Goal: Information Seeking & Learning: Learn about a topic

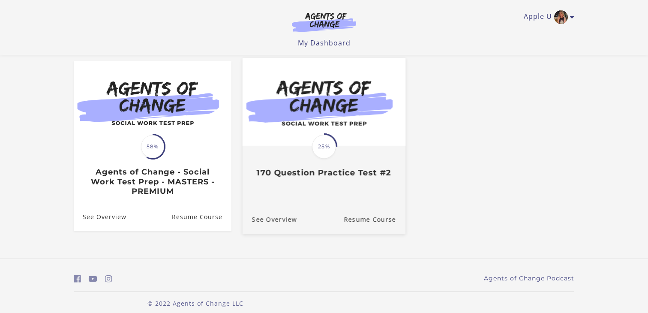
scroll to position [80, 0]
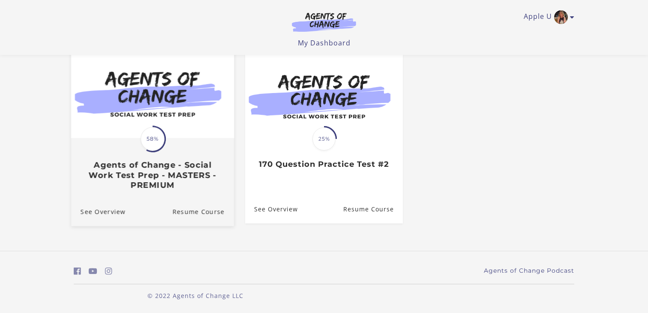
click at [144, 129] on span "58%" at bounding box center [152, 139] width 24 height 24
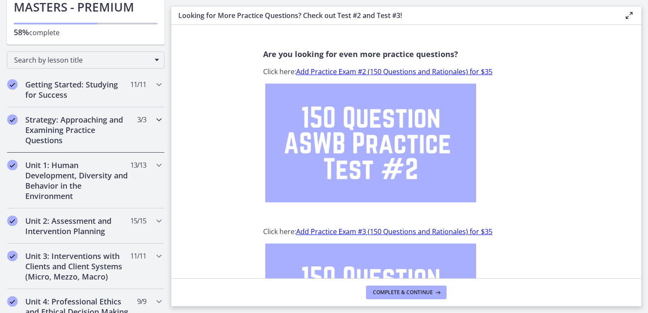
scroll to position [111, 0]
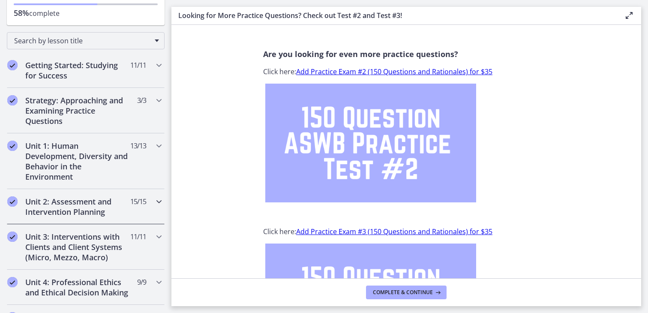
click at [90, 200] on h2 "Unit 2: Assessment and Intervention Planning" at bounding box center [77, 206] width 105 height 21
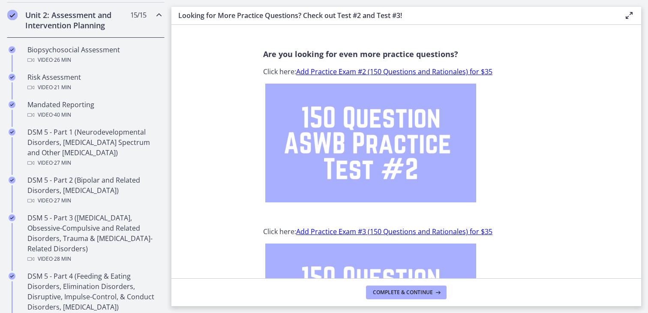
scroll to position [317, 0]
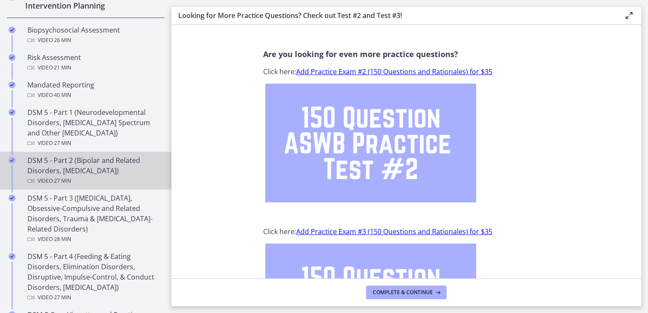
click at [70, 154] on link "DSM 5 - Part 2 (Bipolar and Related Disorders, [MEDICAL_DATA]) Video · 27 min" at bounding box center [85, 171] width 171 height 38
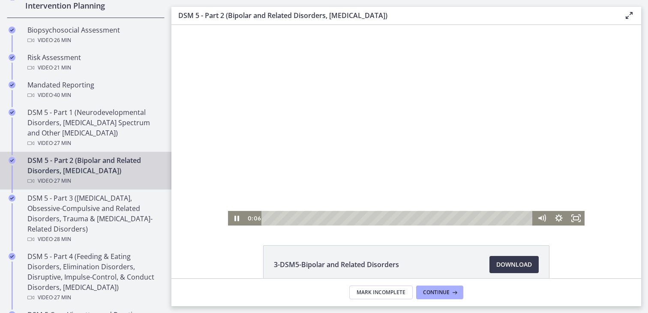
click at [354, 138] on div at bounding box center [406, 125] width 356 height 200
click at [579, 219] on icon "Fullscreen" at bounding box center [575, 218] width 17 height 15
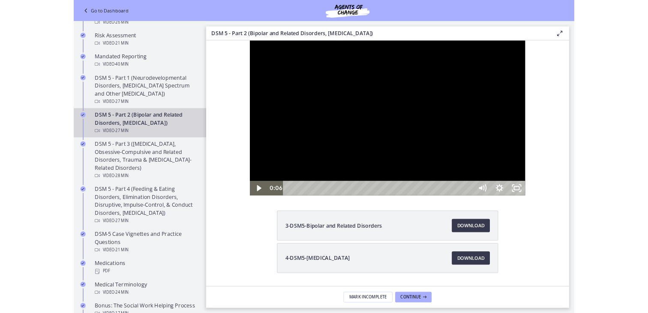
scroll to position [277, 0]
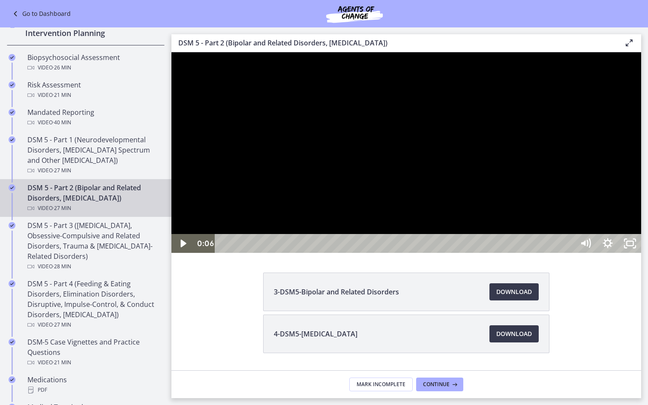
click at [630, 253] on div at bounding box center [405, 152] width 469 height 200
click at [596, 253] on div at bounding box center [405, 152] width 469 height 200
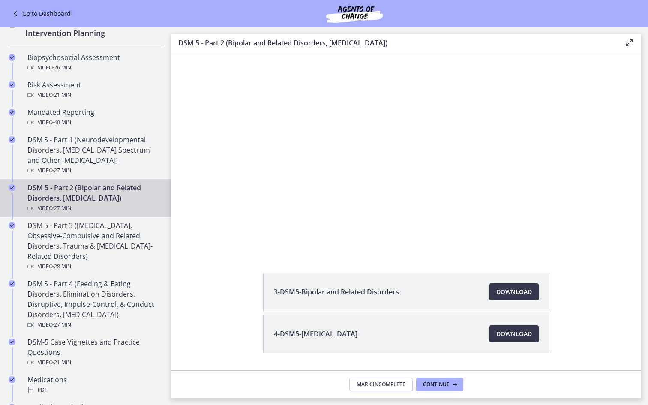
scroll to position [317, 0]
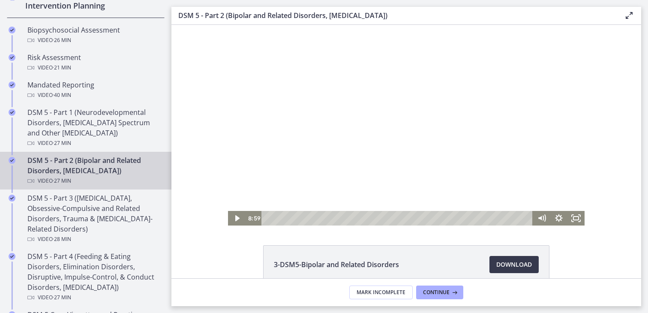
click at [387, 135] on div at bounding box center [406, 125] width 356 height 200
click at [575, 215] on icon "Fullscreen" at bounding box center [575, 218] width 17 height 15
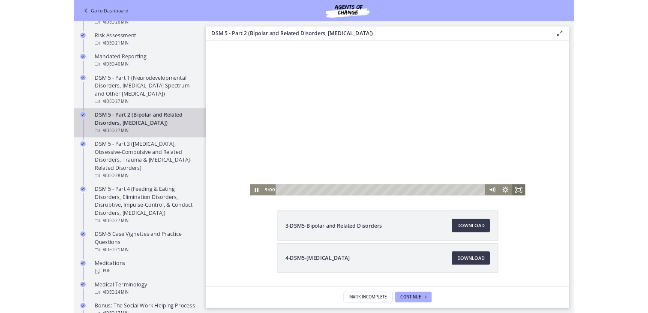
scroll to position [277, 0]
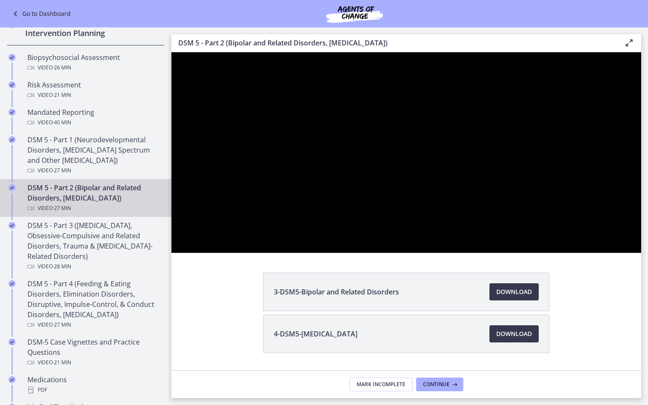
click at [641, 253] on div at bounding box center [405, 152] width 469 height 200
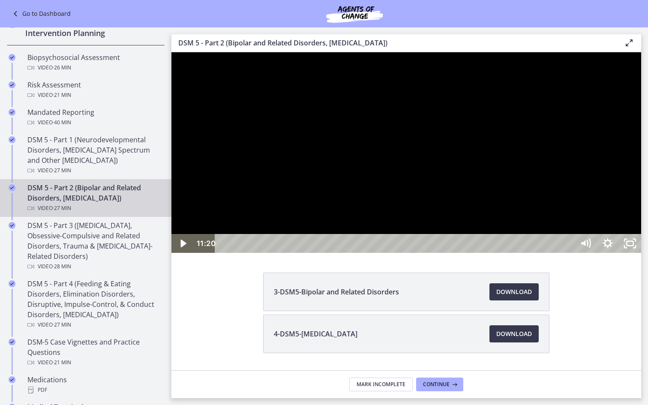
click at [629, 253] on div at bounding box center [405, 152] width 469 height 200
click at [450, 215] on div at bounding box center [405, 152] width 469 height 200
click at [415, 205] on div at bounding box center [405, 152] width 469 height 200
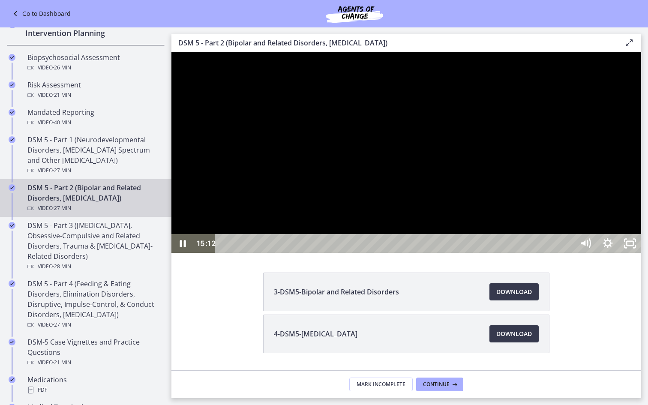
click at [404, 253] on div at bounding box center [405, 152] width 469 height 200
click at [391, 253] on div at bounding box center [405, 152] width 469 height 200
click at [392, 253] on div at bounding box center [405, 152] width 469 height 200
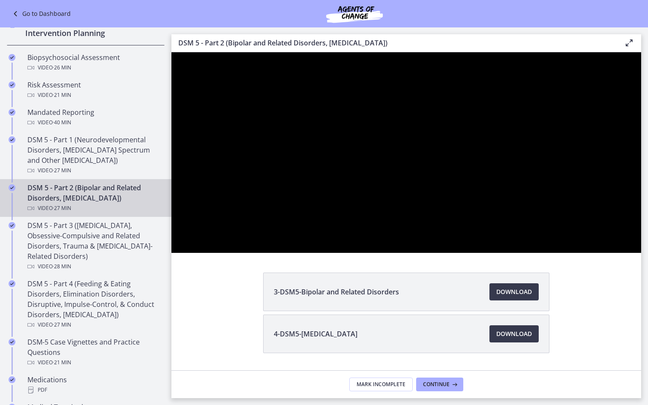
click at [392, 253] on div at bounding box center [405, 152] width 469 height 200
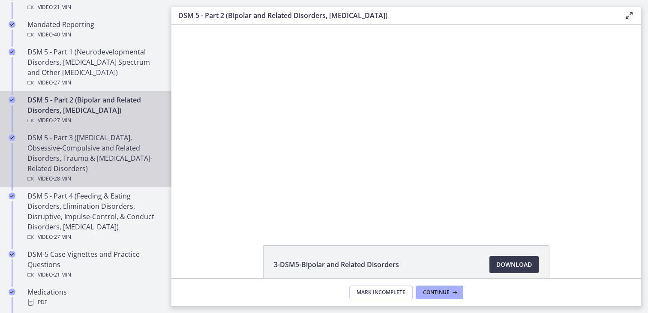
scroll to position [0, 0]
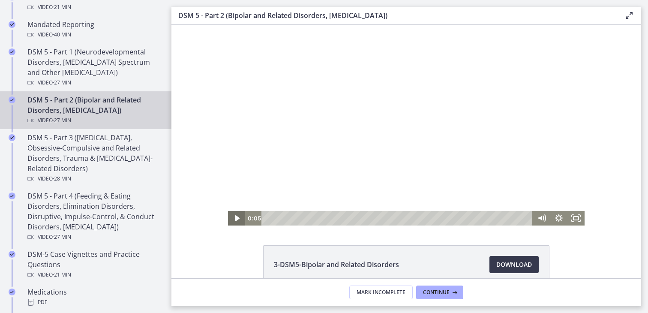
click at [234, 220] on icon "Play Video" at bounding box center [236, 218] width 17 height 15
click at [234, 220] on icon "Pause" at bounding box center [236, 218] width 5 height 6
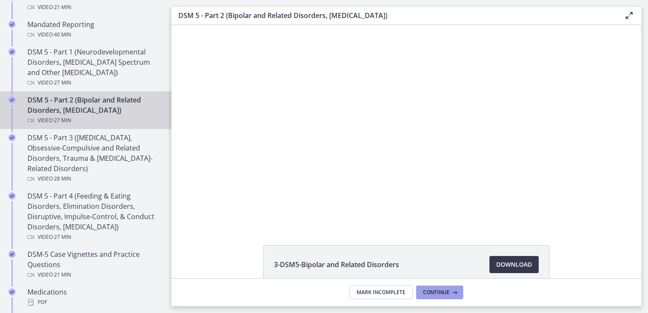
click at [449, 294] on icon at bounding box center [453, 292] width 9 height 7
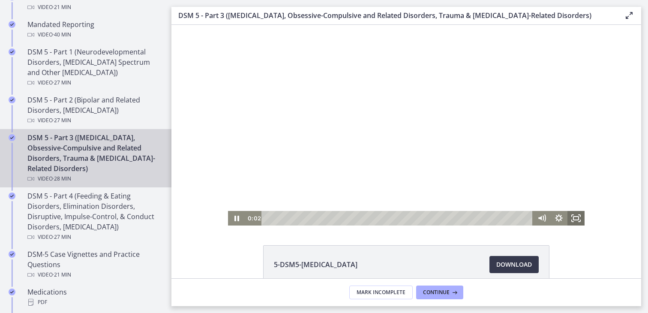
click at [575, 222] on icon "Fullscreen" at bounding box center [575, 218] width 17 height 15
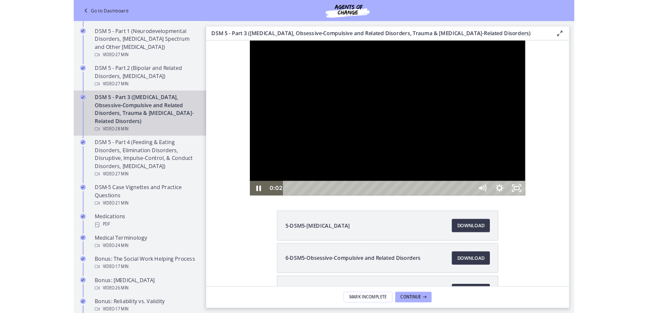
scroll to position [338, 0]
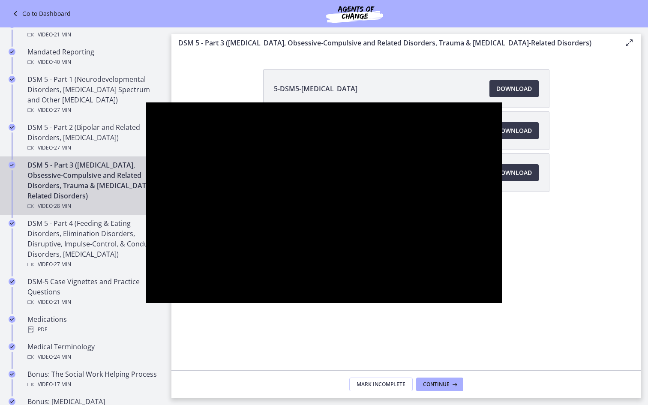
click at [502, 275] on div at bounding box center [324, 202] width 356 height 200
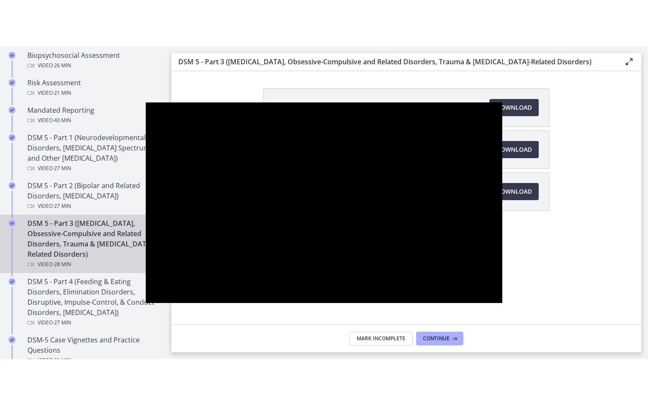
scroll to position [377, 0]
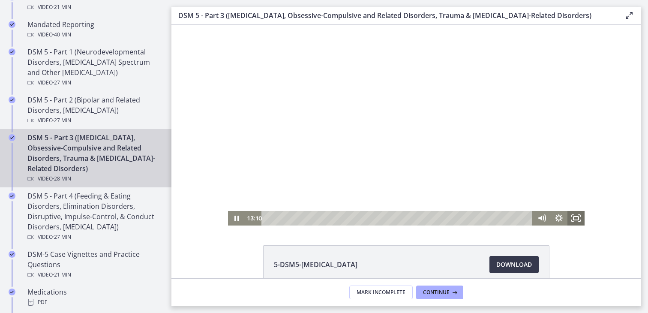
click at [577, 216] on rect "Fullscreen" at bounding box center [575, 217] width 5 height 3
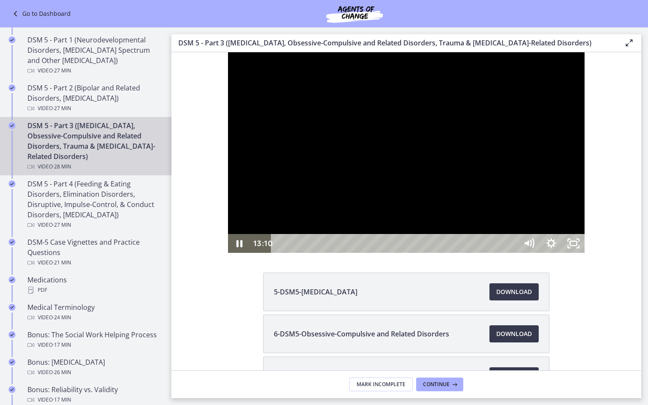
scroll to position [338, 0]
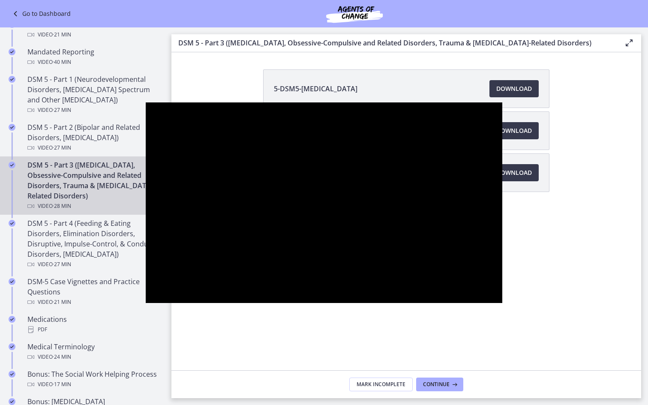
click at [502, 268] on div at bounding box center [324, 202] width 356 height 200
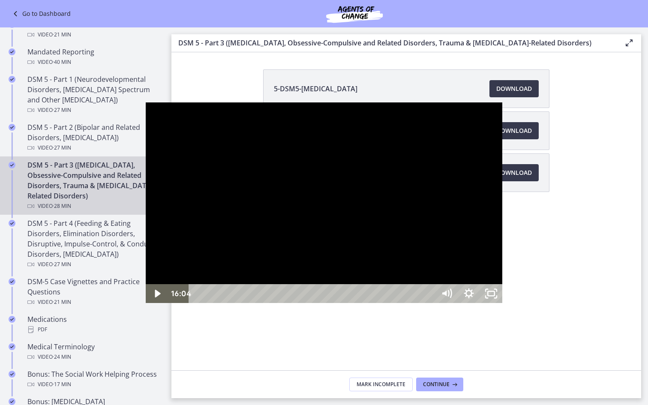
click at [448, 278] on div at bounding box center [324, 202] width 356 height 200
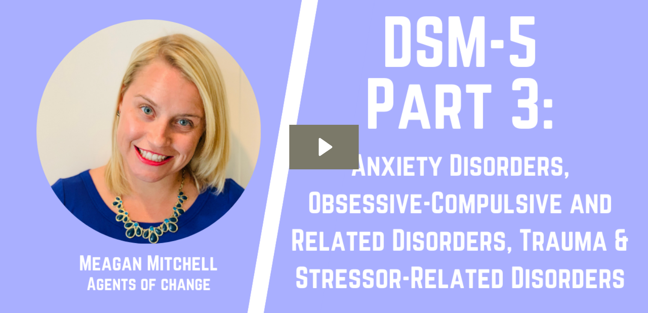
scroll to position [377, 0]
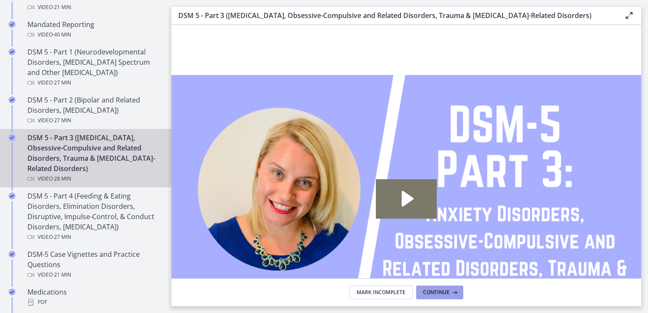
click at [441, 293] on span "Continue" at bounding box center [436, 292] width 27 height 7
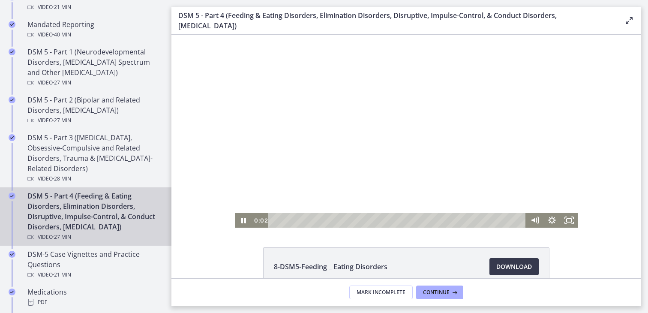
click at [380, 138] on div at bounding box center [406, 131] width 343 height 193
click at [570, 223] on icon "Fullscreen" at bounding box center [568, 220] width 17 height 15
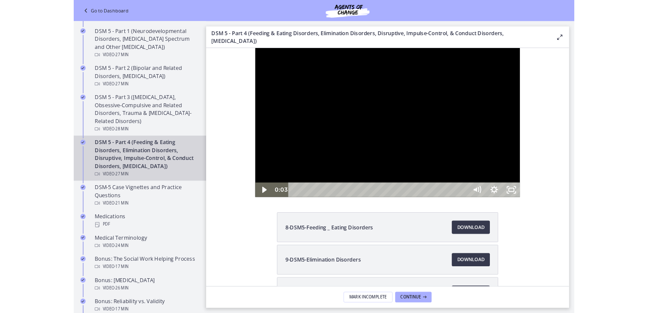
scroll to position [338, 0]
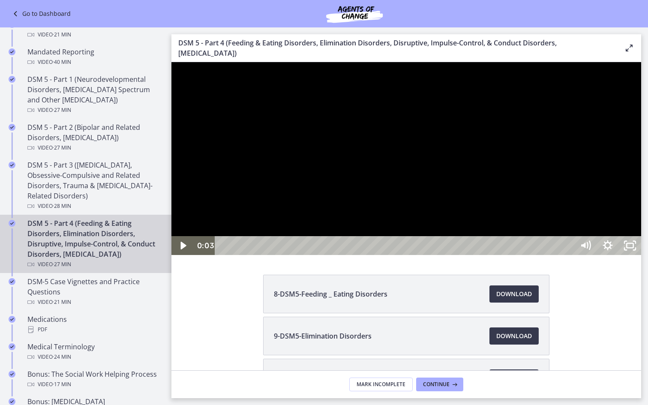
click at [516, 255] on div at bounding box center [405, 158] width 469 height 193
click at [618, 255] on icon "Show settings menu" at bounding box center [607, 245] width 22 height 19
click at [635, 217] on span "1.25x" at bounding box center [615, 207] width 39 height 19
click at [641, 180] on label "1.5x" at bounding box center [596, 170] width 89 height 20
click at [406, 255] on div at bounding box center [405, 158] width 469 height 193
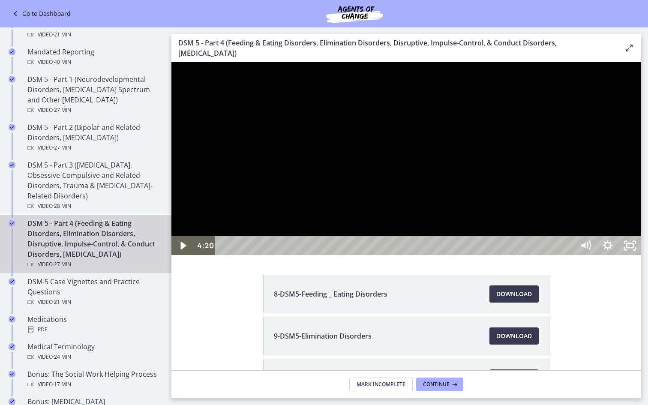
click at [403, 255] on div at bounding box center [405, 158] width 469 height 193
click at [362, 255] on div at bounding box center [405, 158] width 469 height 193
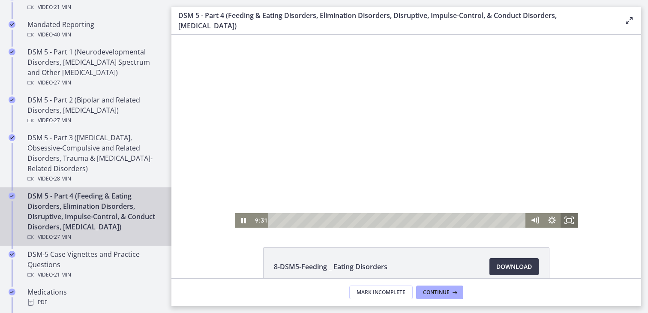
click at [573, 220] on icon "Fullscreen" at bounding box center [568, 220] width 17 height 15
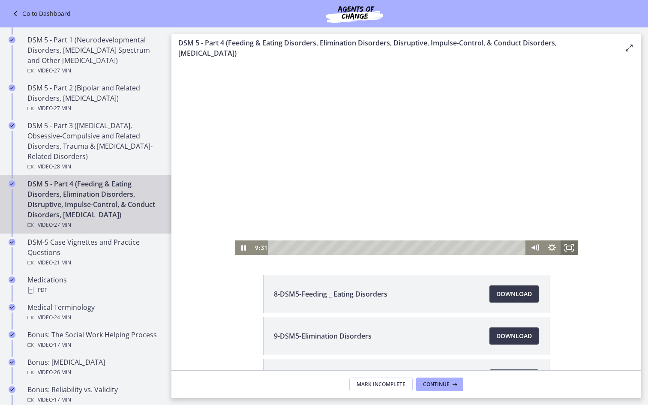
scroll to position [338, 0]
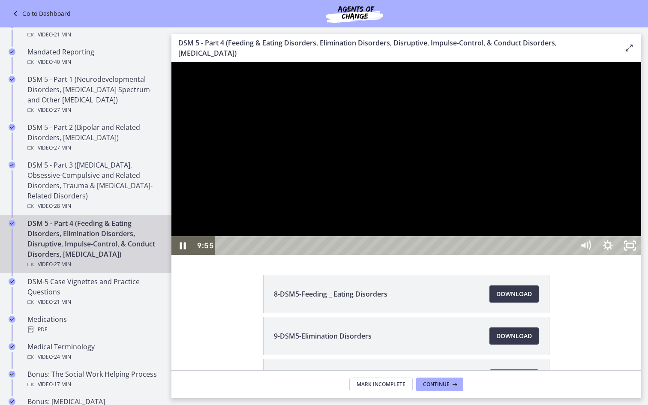
click at [641, 255] on div at bounding box center [405, 158] width 469 height 193
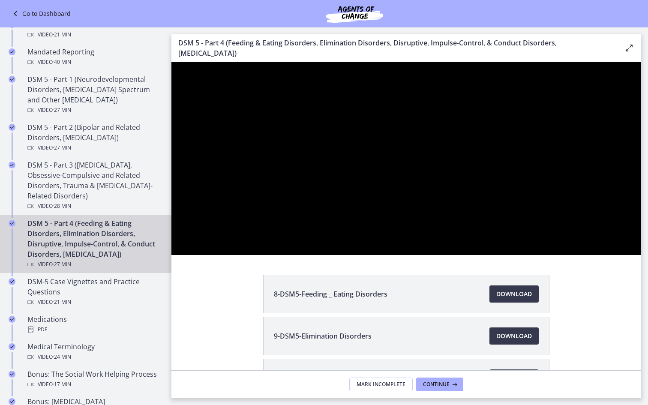
click at [641, 255] on div at bounding box center [405, 158] width 469 height 193
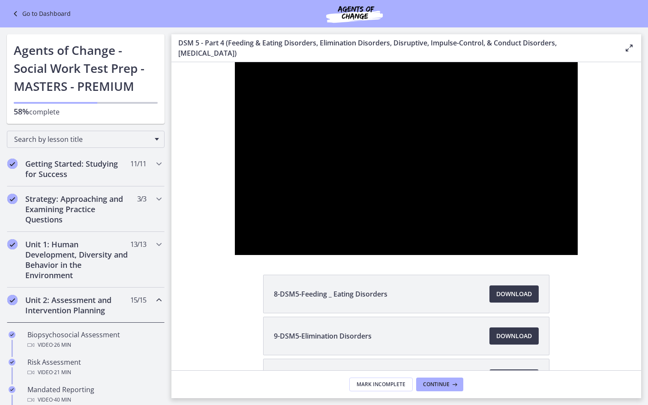
scroll to position [338, 0]
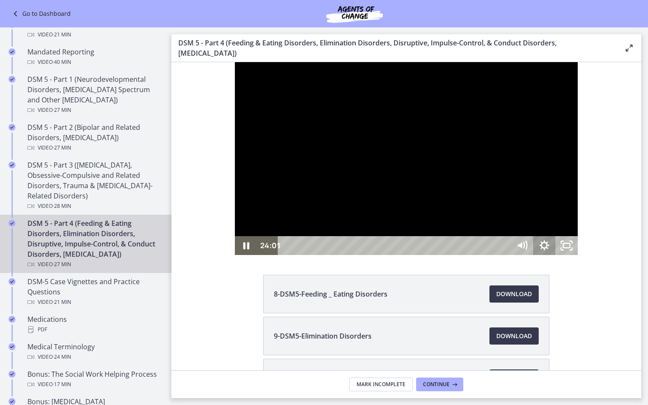
click at [549, 250] on icon "Show settings menu" at bounding box center [544, 245] width 10 height 10
click at [572, 217] on span "1.5x" at bounding box center [558, 207] width 28 height 19
click at [577, 161] on label "1.25x" at bounding box center [544, 151] width 67 height 20
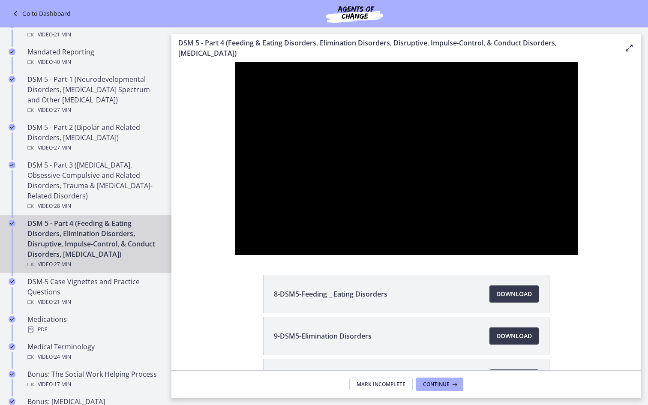
scroll to position [377, 0]
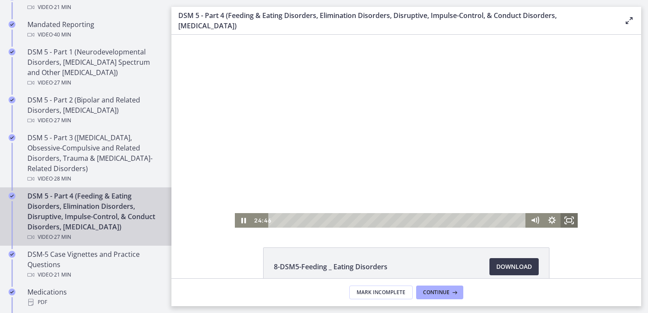
click at [570, 222] on icon "Fullscreen" at bounding box center [568, 220] width 17 height 15
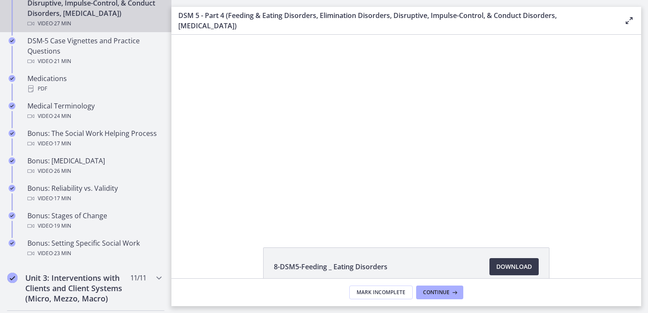
scroll to position [591, 0]
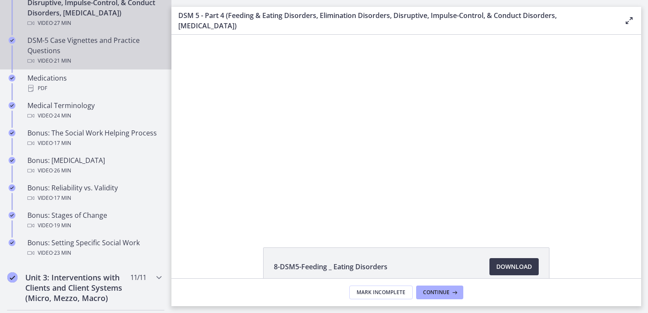
click at [50, 41] on div "DSM-5 Case Vignettes and Practice Questions Video · 21 min" at bounding box center [94, 50] width 134 height 31
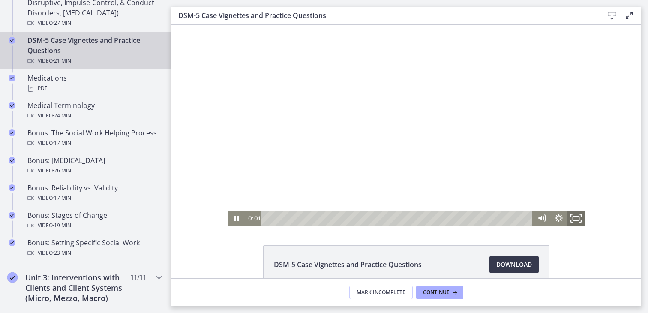
click at [579, 218] on icon "Fullscreen" at bounding box center [575, 218] width 21 height 18
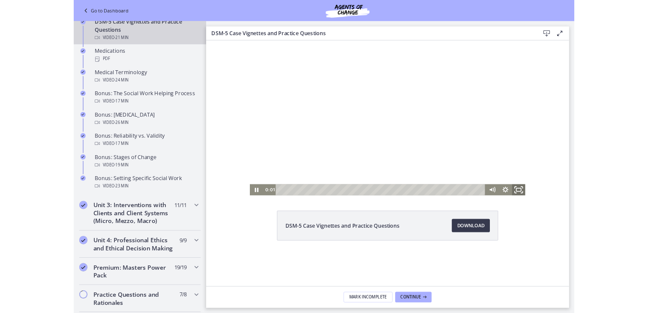
scroll to position [551, 0]
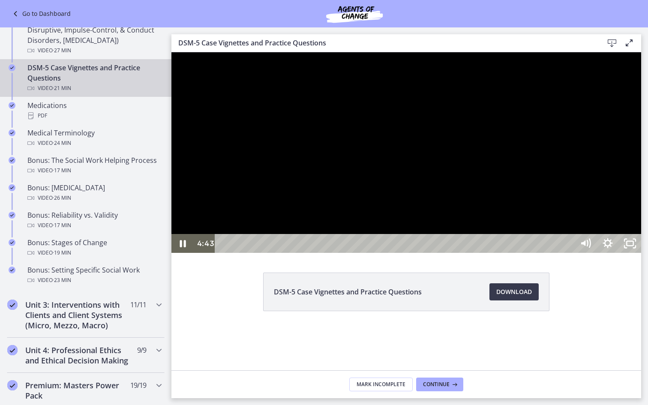
click at [641, 218] on div at bounding box center [405, 152] width 469 height 200
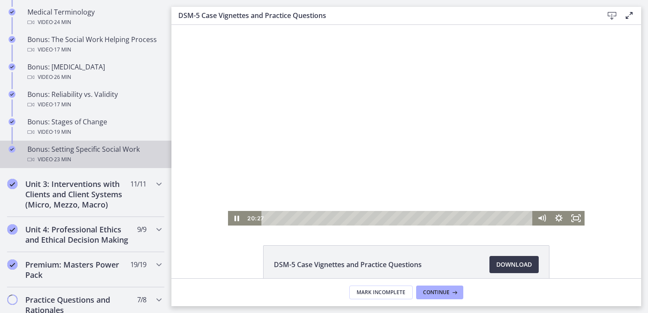
scroll to position [685, 0]
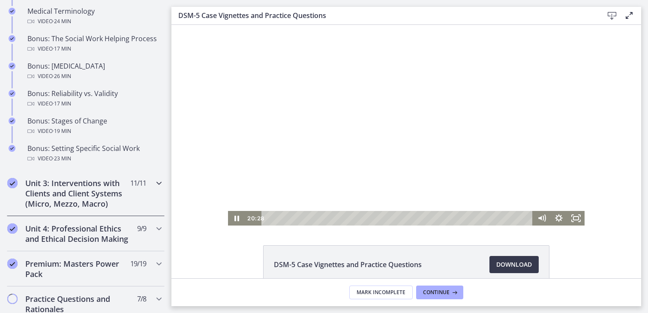
click at [58, 194] on h2 "Unit 3: Interventions with Clients and Client Systems (Micro, Mezzo, Macro)" at bounding box center [77, 193] width 105 height 31
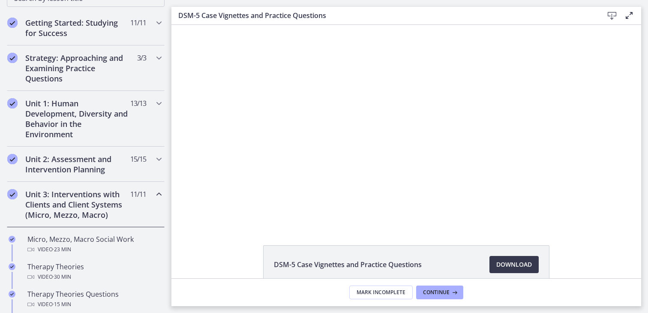
scroll to position [152, 0]
click at [138, 200] on span "11 / 11 Completed" at bounding box center [138, 195] width 16 height 10
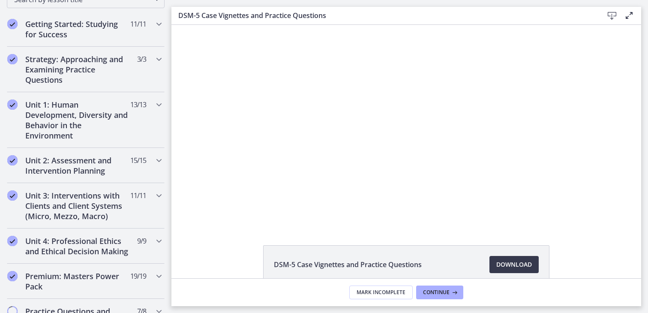
click at [397, 123] on div at bounding box center [406, 125] width 356 height 200
